Goal: Browse casually

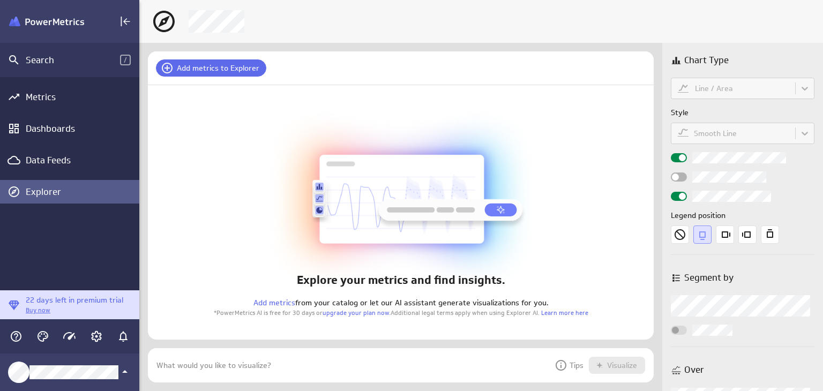
scroll to position [407, 700]
